Goal: Transaction & Acquisition: Purchase product/service

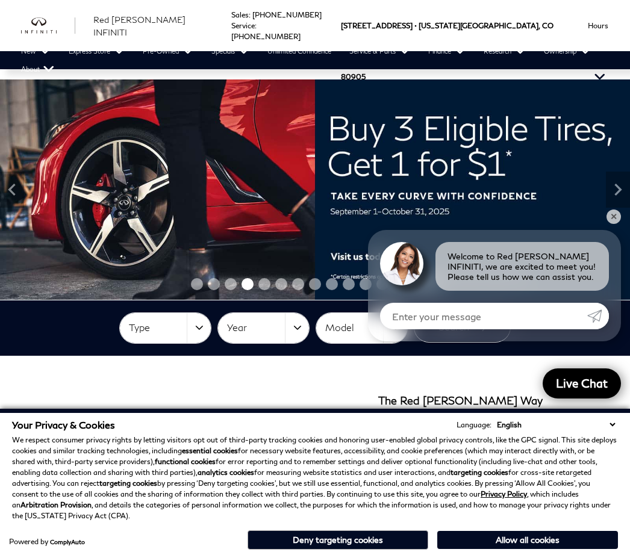
click at [610, 23] on button "Hours" at bounding box center [598, 25] width 45 height 51
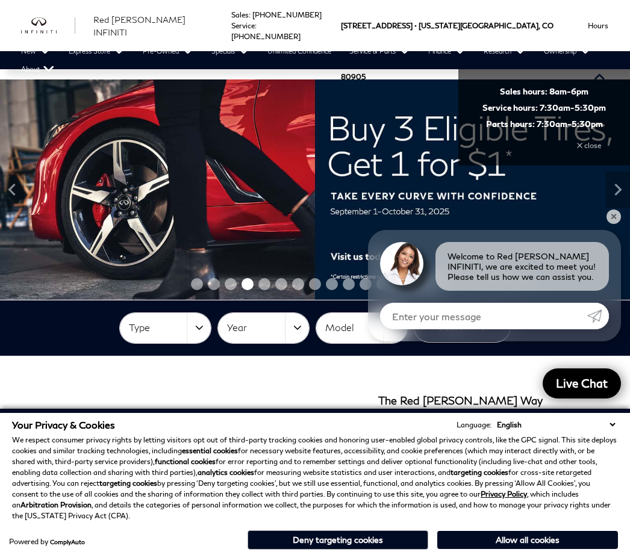
click at [16, 43] on link "New" at bounding box center [36, 51] width 48 height 18
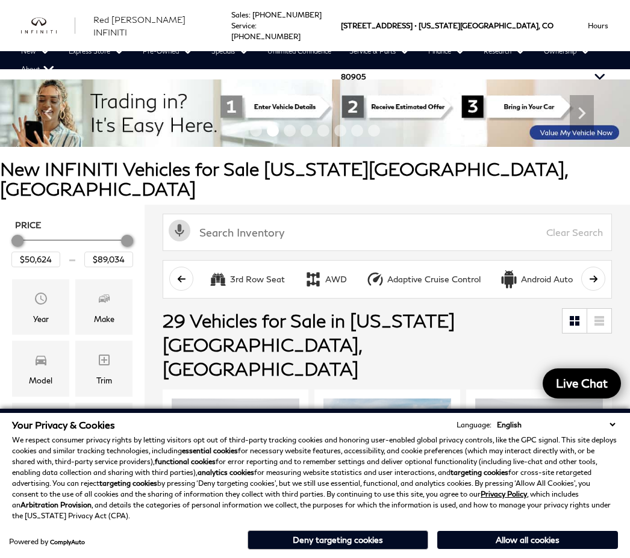
click at [529, 534] on button "Allow all cookies" at bounding box center [527, 540] width 181 height 18
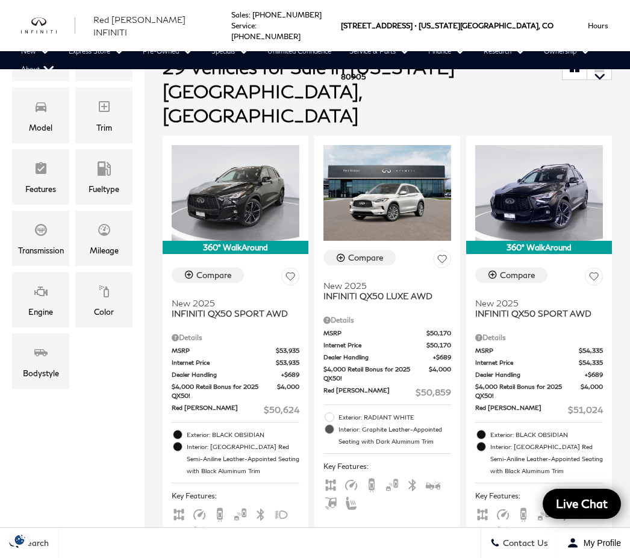
scroll to position [256, 0]
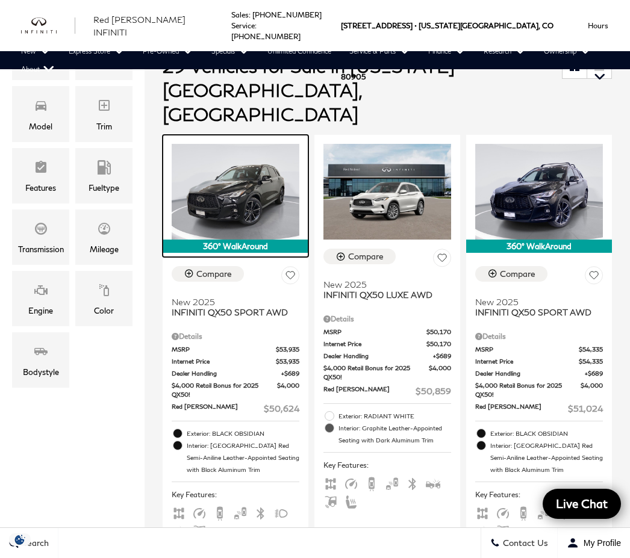
click at [248, 148] on img at bounding box center [236, 192] width 128 height 96
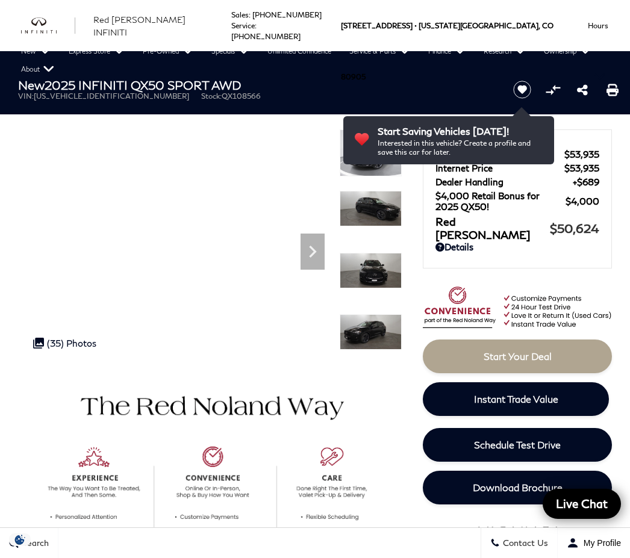
click at [321, 249] on icon "Next" at bounding box center [312, 252] width 24 height 24
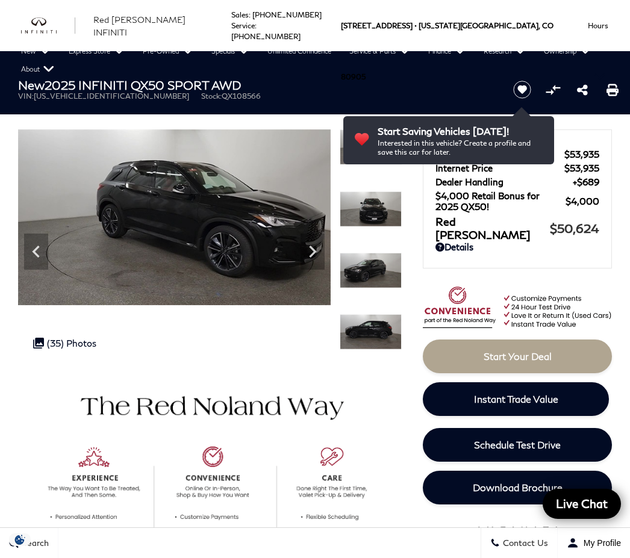
click at [317, 250] on icon "Next" at bounding box center [312, 252] width 24 height 24
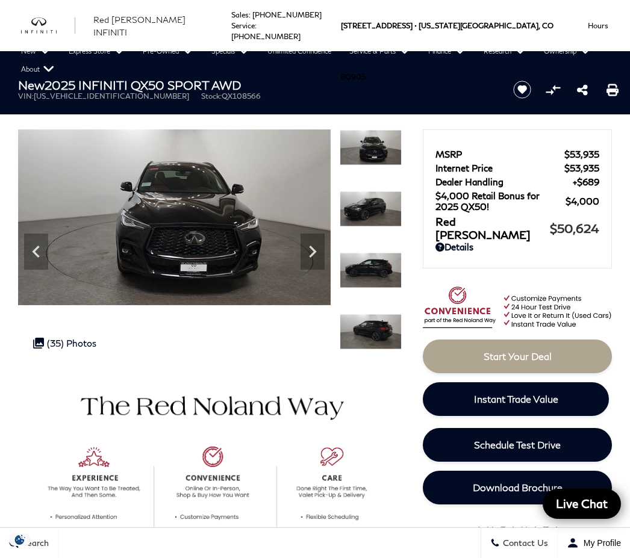
click at [318, 252] on icon "Next" at bounding box center [312, 252] width 24 height 24
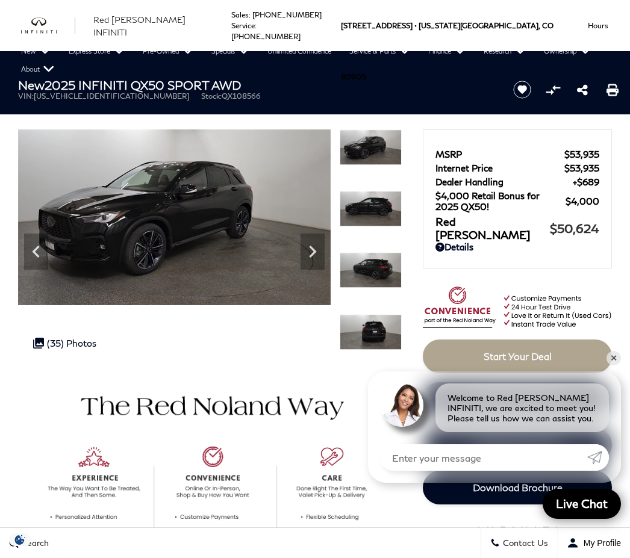
click at [321, 251] on icon "Next" at bounding box center [312, 252] width 24 height 24
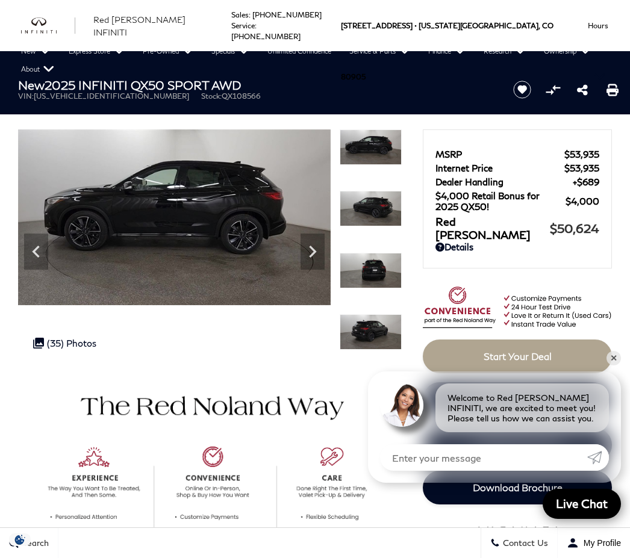
click at [318, 252] on icon "Next" at bounding box center [312, 252] width 24 height 24
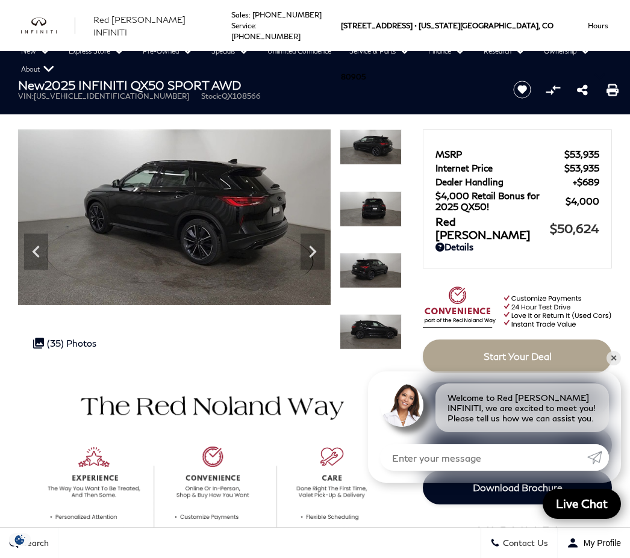
click at [314, 250] on icon "Next" at bounding box center [312, 252] width 7 height 12
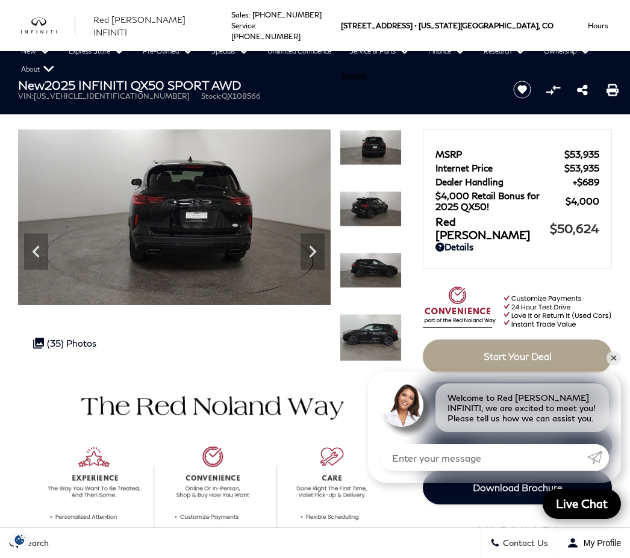
click at [309, 250] on icon "Next" at bounding box center [312, 252] width 24 height 24
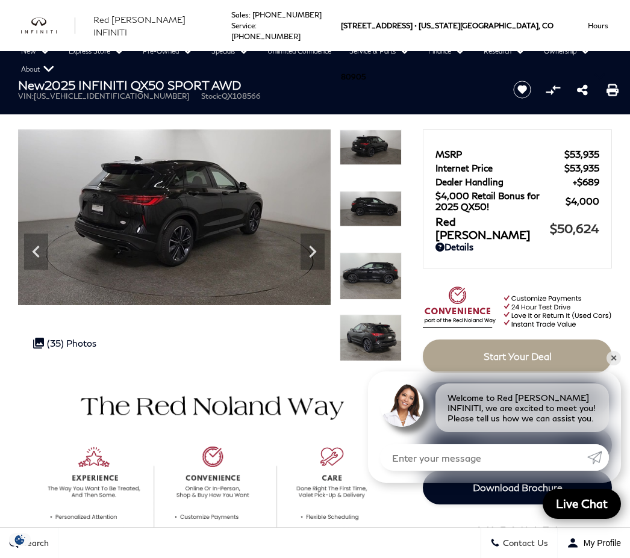
click at [314, 256] on icon "Next" at bounding box center [312, 252] width 24 height 24
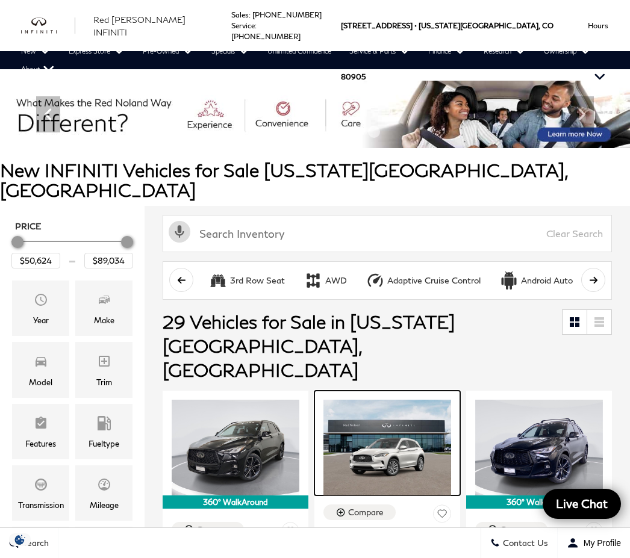
click at [380, 402] on img at bounding box center [387, 448] width 128 height 96
click at [392, 420] on img at bounding box center [387, 448] width 128 height 96
click at [391, 400] on img at bounding box center [387, 448] width 128 height 96
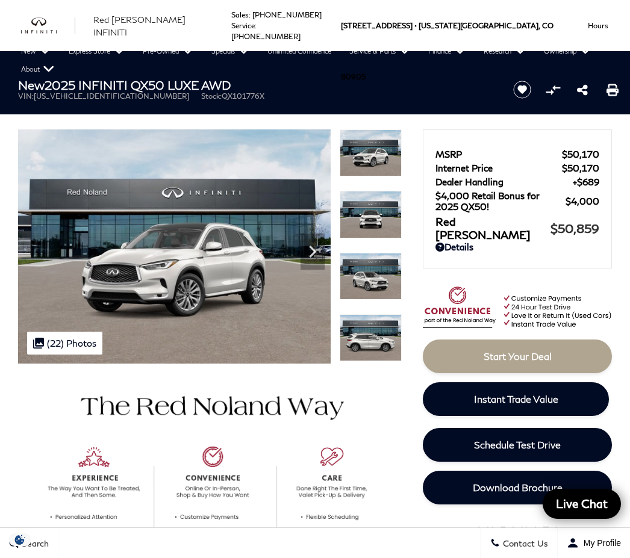
click at [318, 255] on icon "Next" at bounding box center [312, 252] width 24 height 24
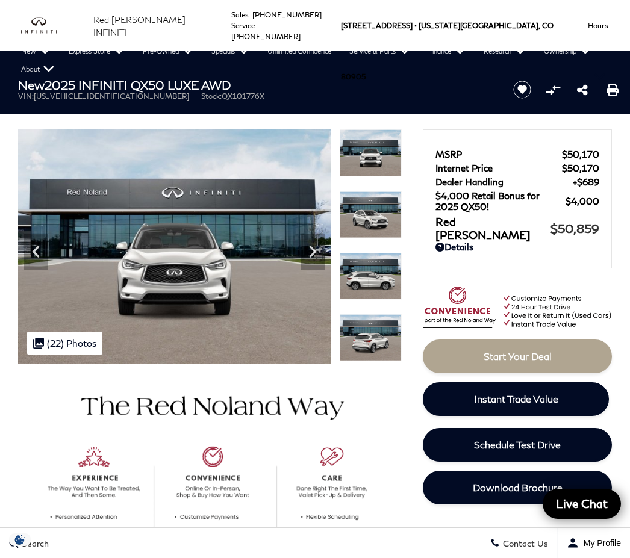
click at [309, 339] on img at bounding box center [174, 246] width 312 height 234
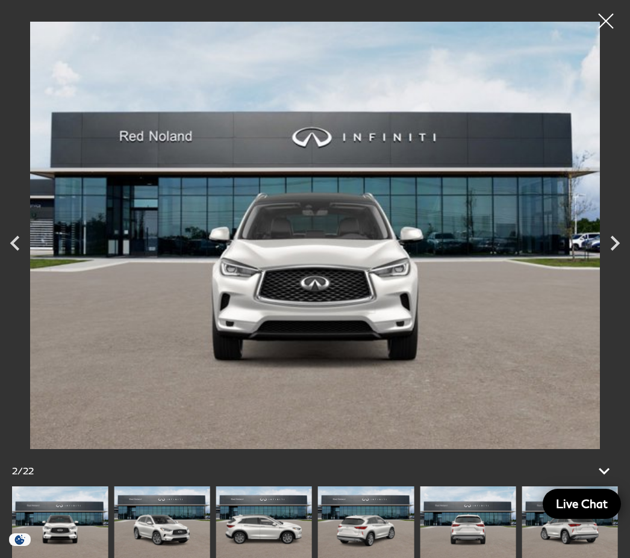
click at [624, 256] on icon "Next" at bounding box center [615, 243] width 30 height 30
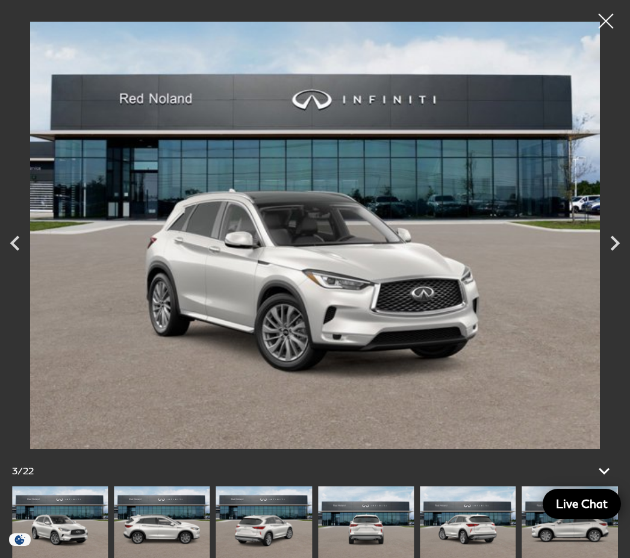
click at [616, 251] on icon "Next" at bounding box center [614, 243] width 9 height 15
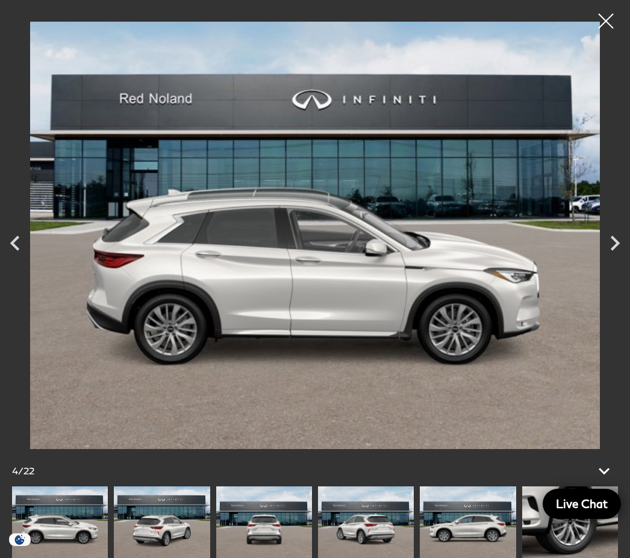
click at [614, 258] on icon "Next" at bounding box center [615, 243] width 30 height 30
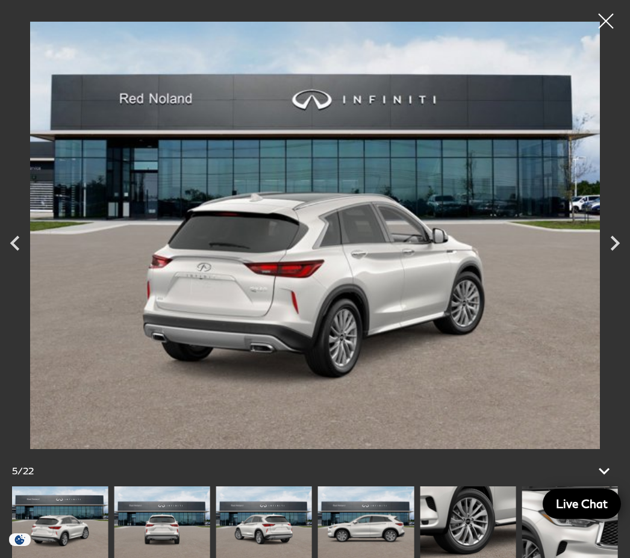
click at [622, 258] on icon "Next" at bounding box center [615, 243] width 30 height 30
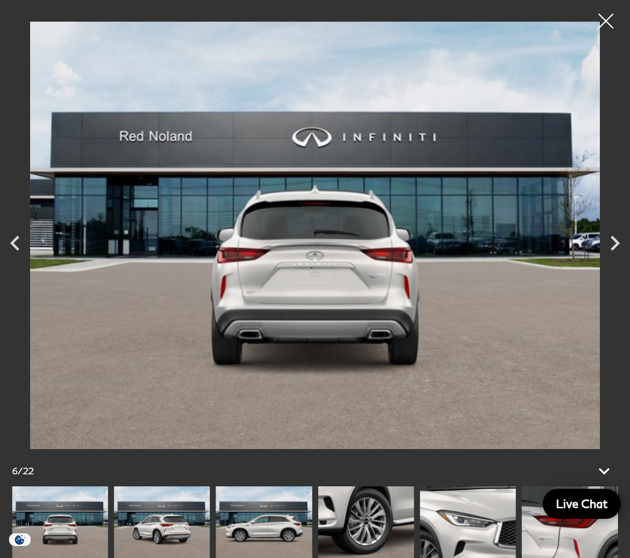
click at [615, 251] on icon "Next" at bounding box center [614, 243] width 9 height 15
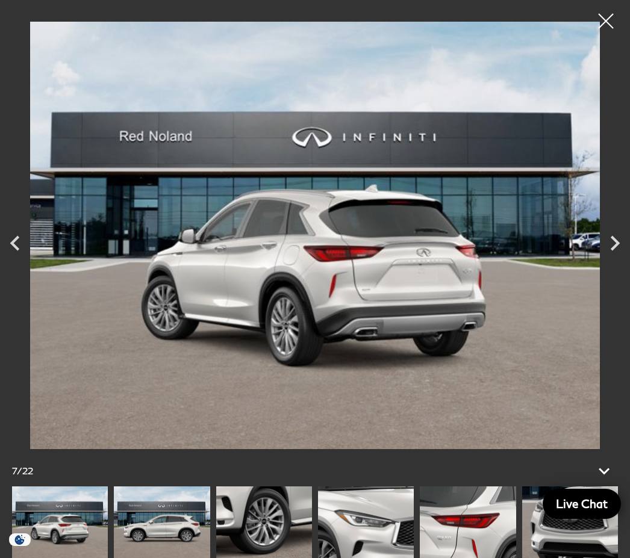
click at [613, 258] on icon "Next" at bounding box center [615, 243] width 30 height 30
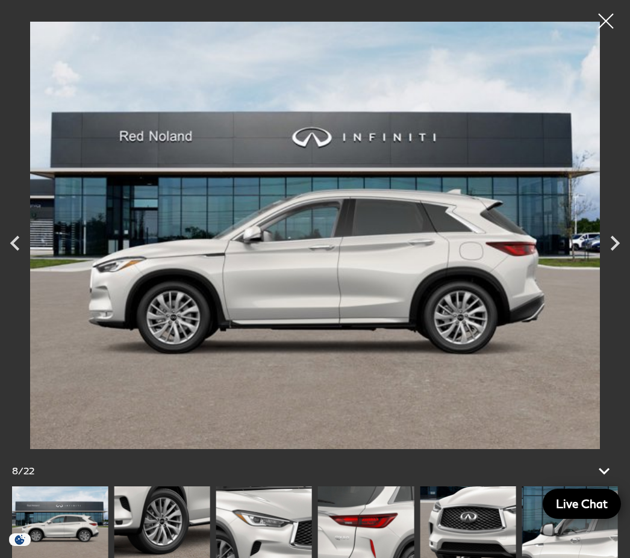
click at [615, 251] on icon "Next" at bounding box center [614, 243] width 9 height 15
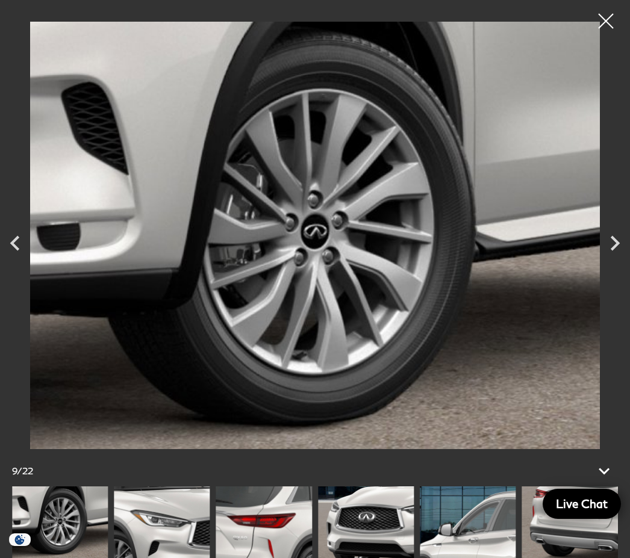
click at [611, 258] on icon "Next" at bounding box center [615, 243] width 30 height 30
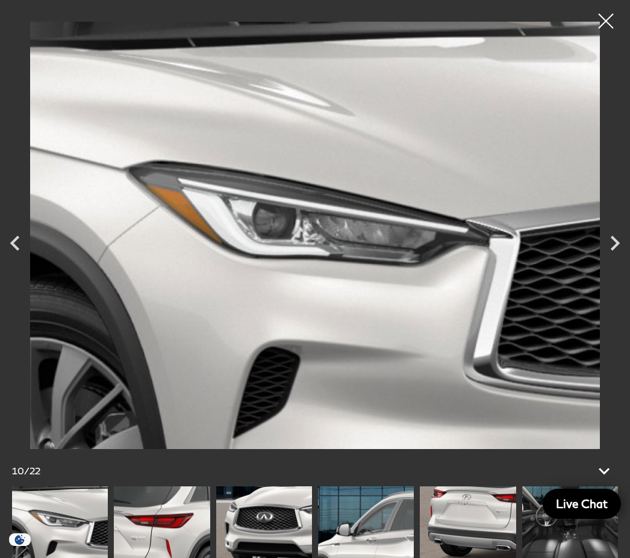
click at [612, 258] on icon "Next" at bounding box center [615, 243] width 30 height 30
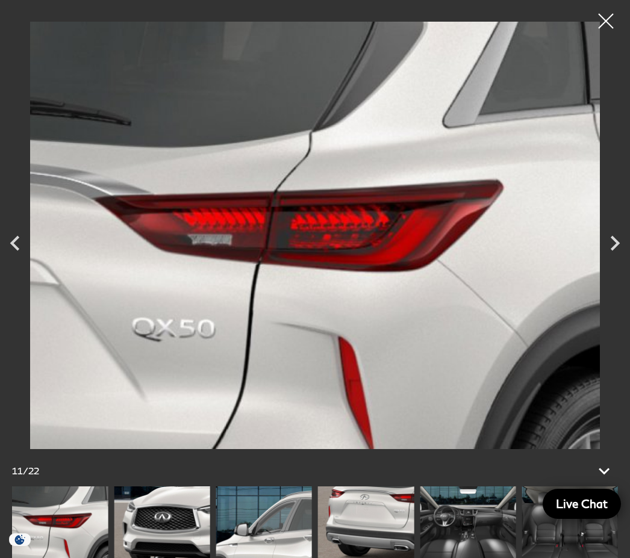
click at [613, 258] on icon "Next" at bounding box center [615, 243] width 30 height 30
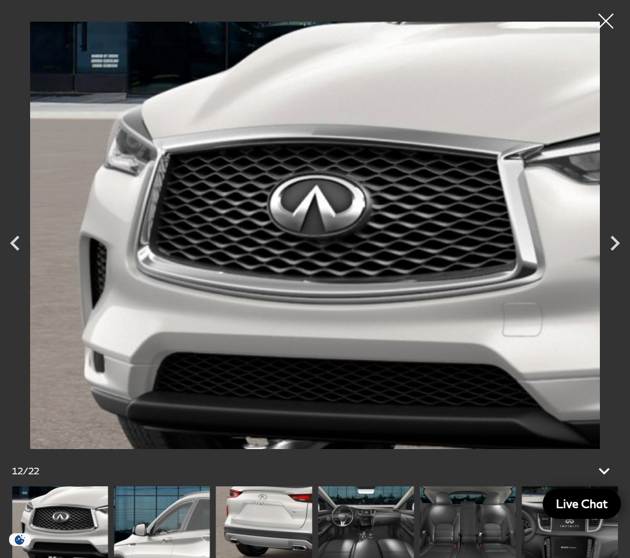
click at [612, 258] on icon "Next" at bounding box center [615, 243] width 30 height 30
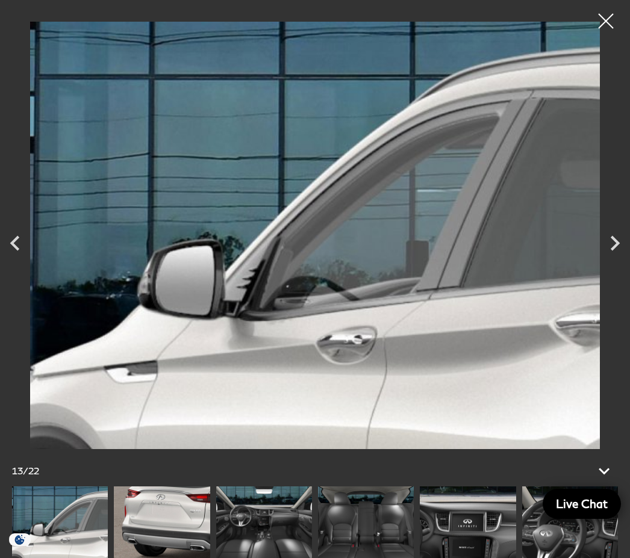
click at [610, 258] on icon "Next" at bounding box center [615, 243] width 30 height 30
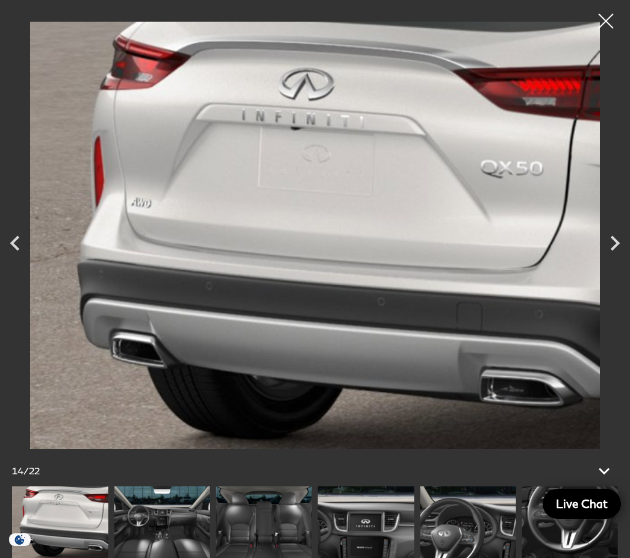
click at [613, 258] on icon "Next" at bounding box center [615, 243] width 30 height 30
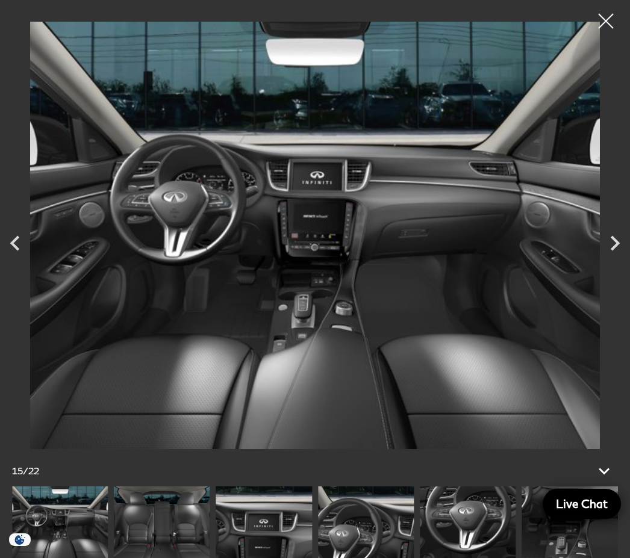
click at [613, 258] on icon "Next" at bounding box center [615, 243] width 30 height 30
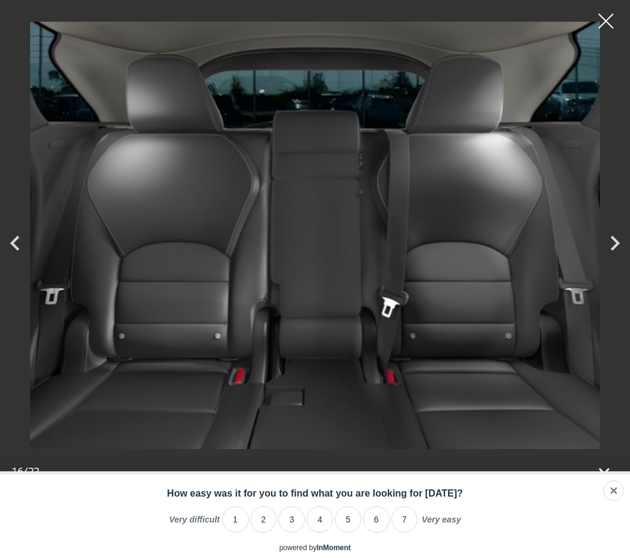
click at [615, 258] on icon "Next" at bounding box center [615, 243] width 30 height 30
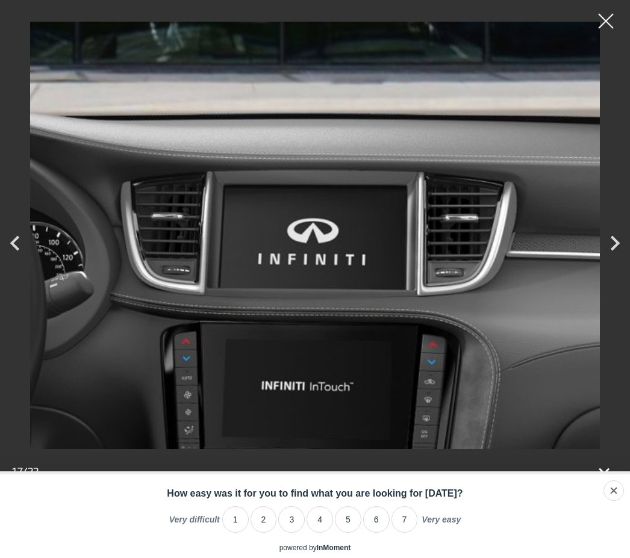
click at [613, 258] on icon "Next" at bounding box center [615, 243] width 30 height 30
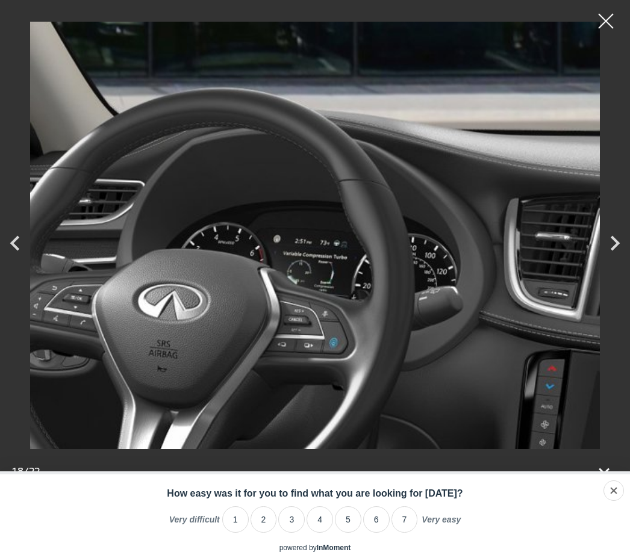
click at [613, 251] on icon "Next" at bounding box center [614, 243] width 9 height 15
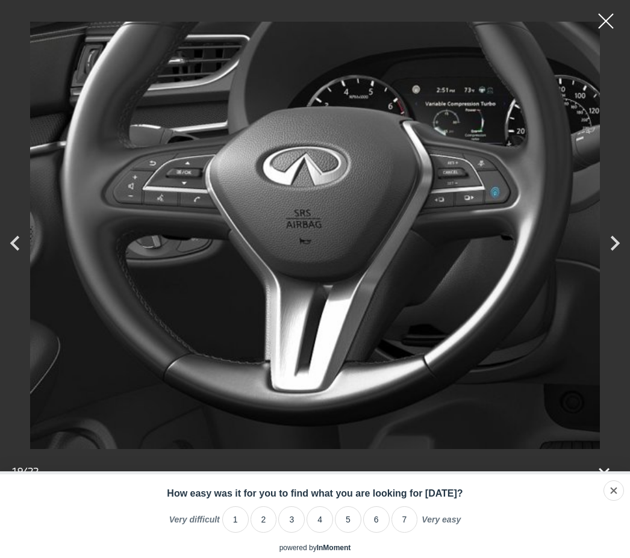
click at [615, 258] on icon "Next" at bounding box center [615, 243] width 30 height 30
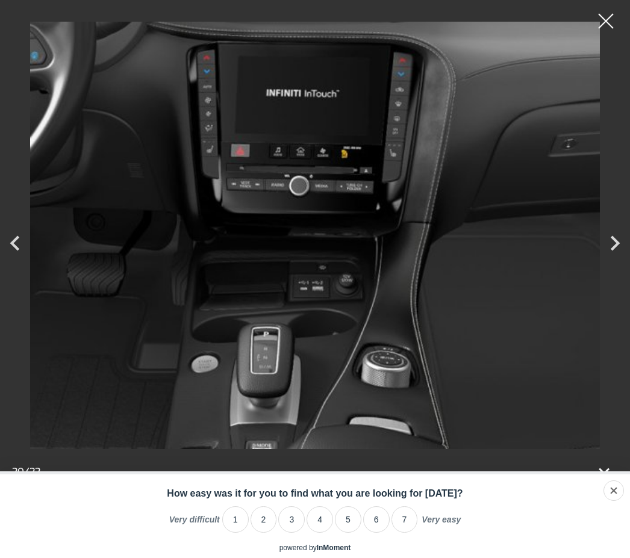
click at [616, 258] on icon "Next" at bounding box center [615, 243] width 30 height 30
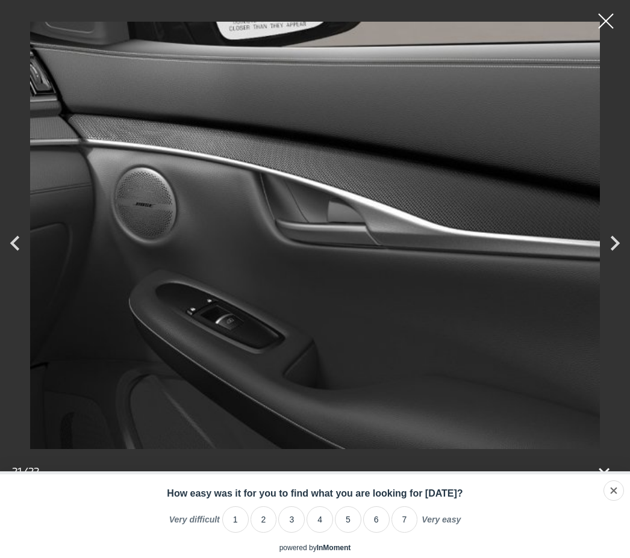
click at [617, 258] on icon "Next" at bounding box center [615, 243] width 30 height 30
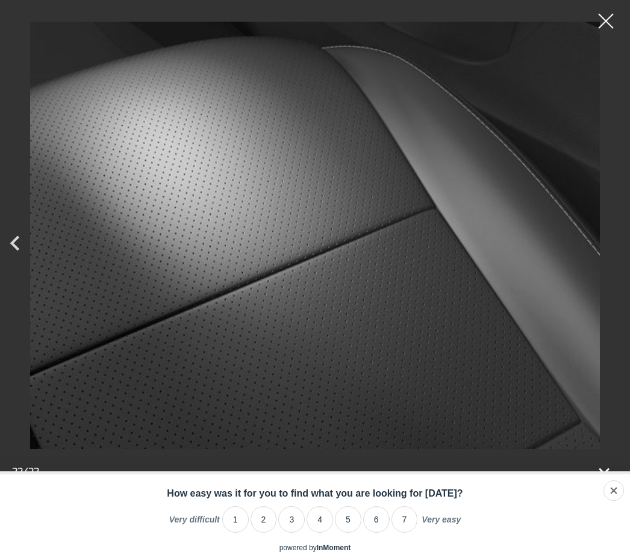
click at [609, 23] on div at bounding box center [606, 21] width 30 height 30
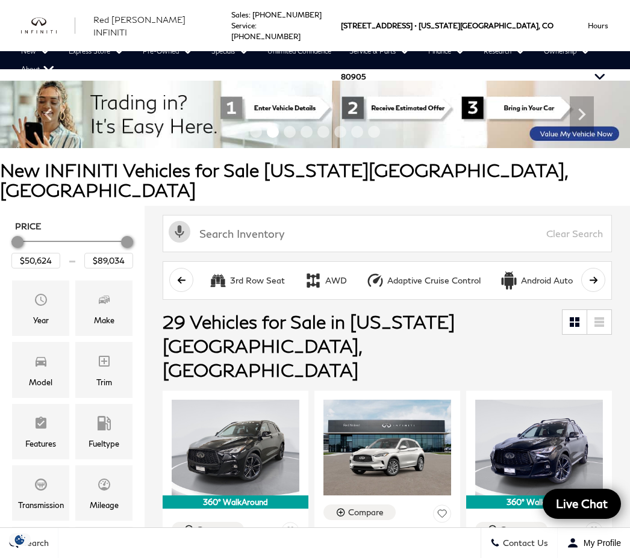
click at [55, 353] on div "Model" at bounding box center [40, 369] width 57 height 55
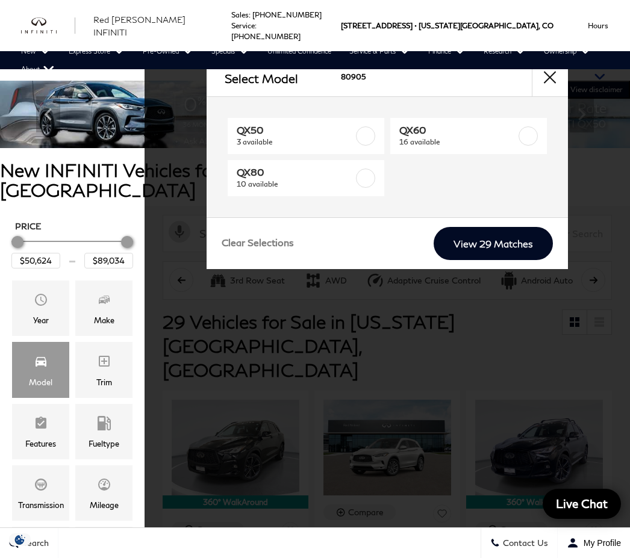
click at [553, 75] on ul "New New 2026 QX60 Compare INFINITI Models All New Crossovers & SUVs QX50" at bounding box center [321, 60] width 618 height 36
click at [488, 245] on link "View 29 Matches" at bounding box center [492, 243] width 119 height 33
